Goal: Transaction & Acquisition: Book appointment/travel/reservation

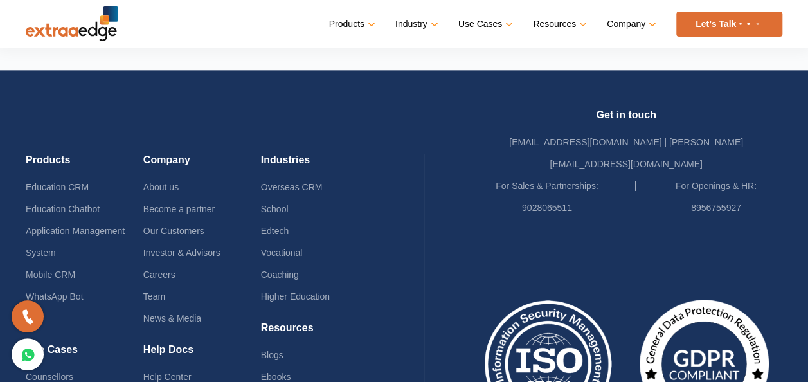
scroll to position [3219, 0]
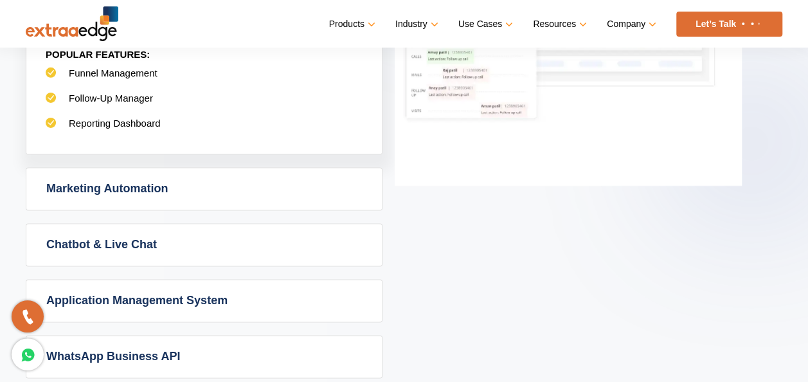
scroll to position [869, 0]
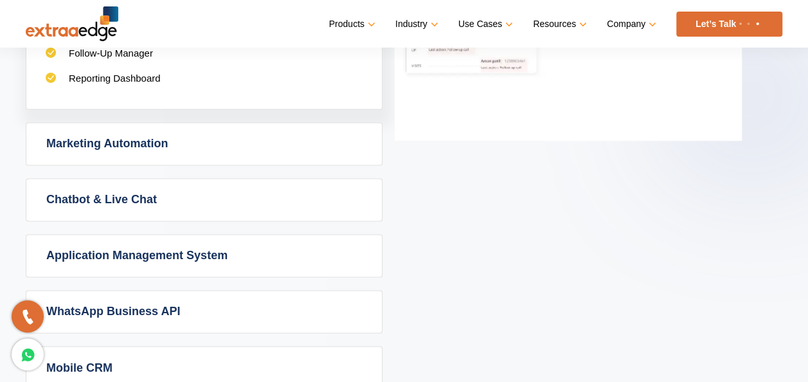
click at [733, 26] on link "Let’s Talk" at bounding box center [730, 24] width 106 height 25
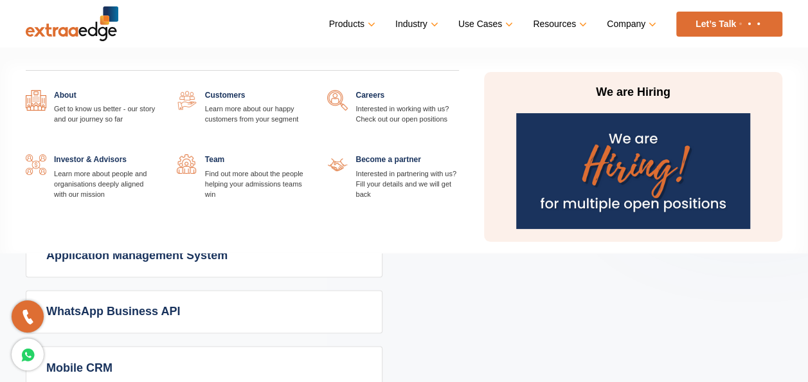
click at [625, 22] on link "Company" at bounding box center [630, 24] width 47 height 19
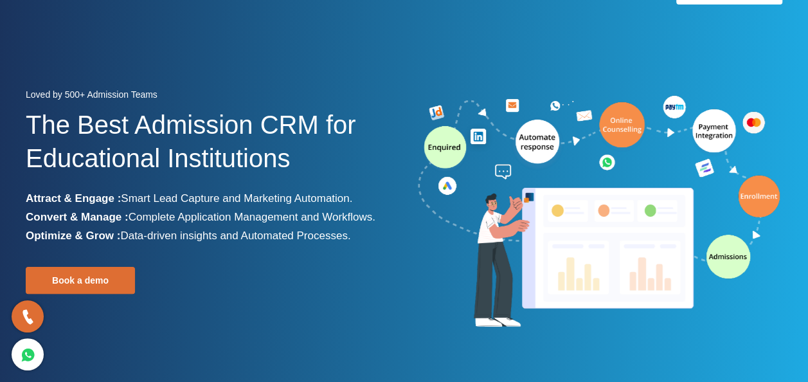
scroll to position [0, 0]
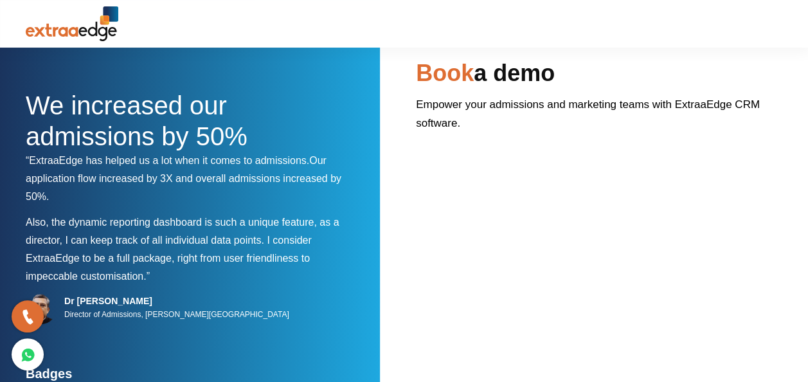
scroll to position [197, 0]
